Goal: Task Accomplishment & Management: Use online tool/utility

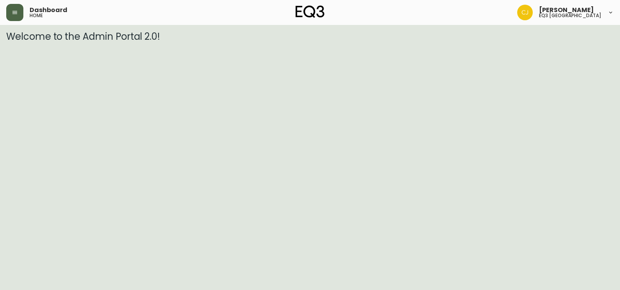
click at [8, 14] on button "button" at bounding box center [14, 12] width 17 height 17
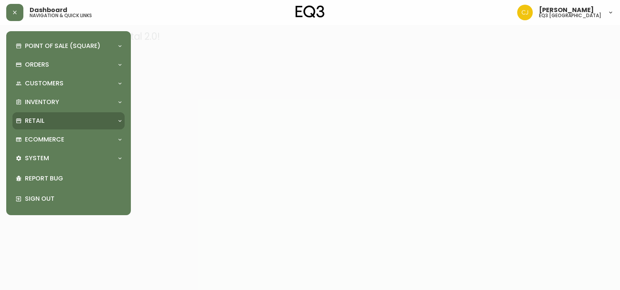
click at [44, 120] on p "Retail" at bounding box center [34, 120] width 19 height 9
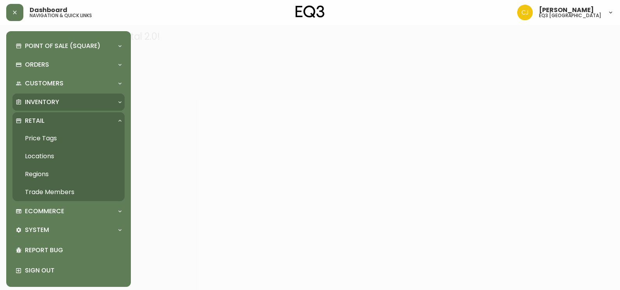
click at [44, 103] on p "Inventory" at bounding box center [42, 102] width 34 height 9
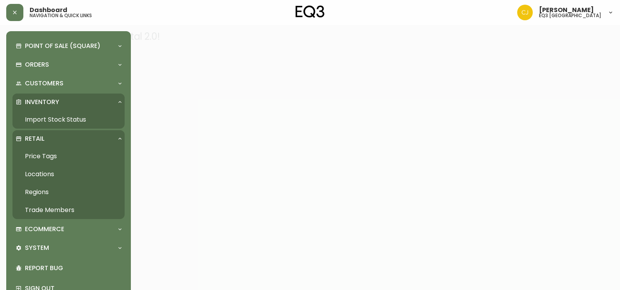
click at [43, 114] on link "Import Stock Status" at bounding box center [68, 120] width 112 height 18
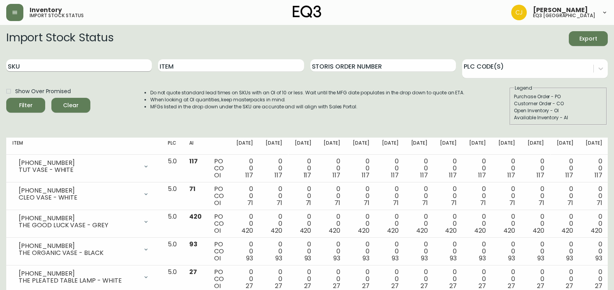
drag, startPoint x: 132, startPoint y: 76, endPoint x: 132, endPoint y: 67, distance: 9.4
click at [132, 70] on div "SKU" at bounding box center [79, 65] width 146 height 25
click at [132, 67] on input "SKU" at bounding box center [79, 65] width 146 height 12
paste input "[PHONE_NUMBER]"
type input "[PHONE_NUMBER]"
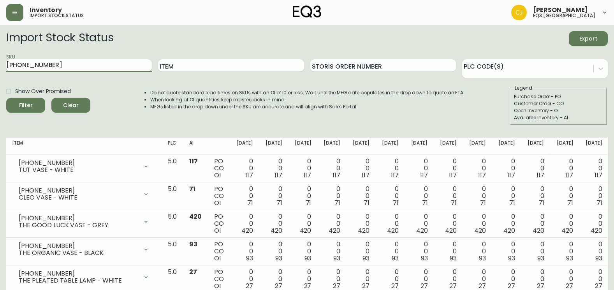
click at [6, 98] on button "Filter" at bounding box center [25, 105] width 39 height 15
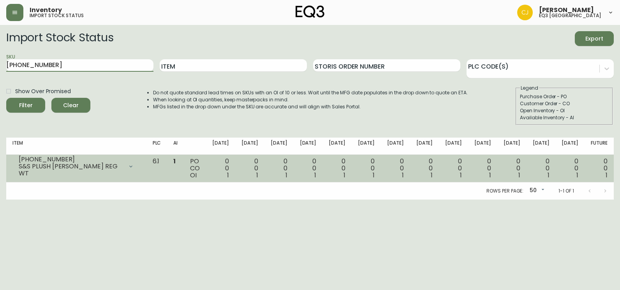
click at [134, 165] on icon at bounding box center [131, 166] width 6 height 6
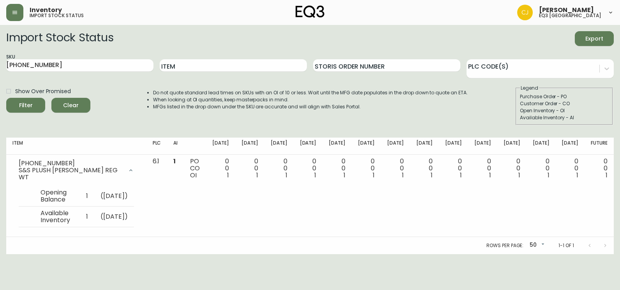
click at [0, 172] on html "Inventory import stock status [PERSON_NAME] eq3 [GEOGRAPHIC_DATA] Import Stock …" at bounding box center [310, 127] width 620 height 254
drag, startPoint x: 70, startPoint y: 54, endPoint x: 67, endPoint y: 58, distance: 4.5
click at [69, 55] on div "SKU [PHONE_NUMBER]" at bounding box center [79, 65] width 147 height 25
drag, startPoint x: 67, startPoint y: 66, endPoint x: 0, endPoint y: 71, distance: 67.6
click at [0, 69] on html "Inventory import stock status [PERSON_NAME] eq3 [GEOGRAPHIC_DATA] Import Stock …" at bounding box center [310, 127] width 620 height 254
